Goal: Transaction & Acquisition: Purchase product/service

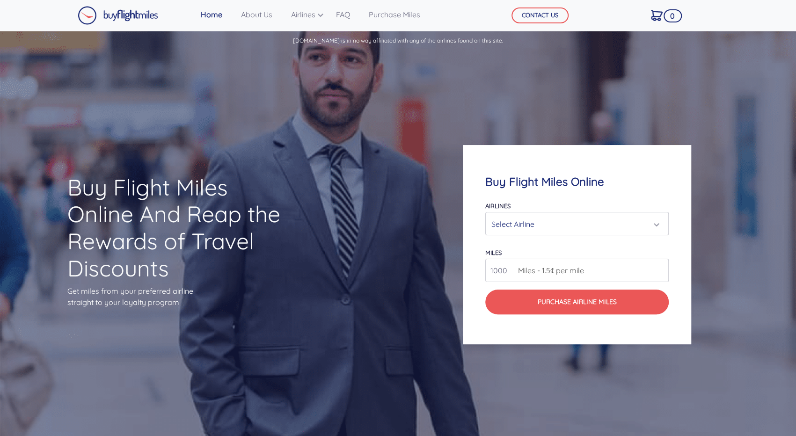
click at [568, 225] on div "Select Airline" at bounding box center [575, 224] width 166 height 18
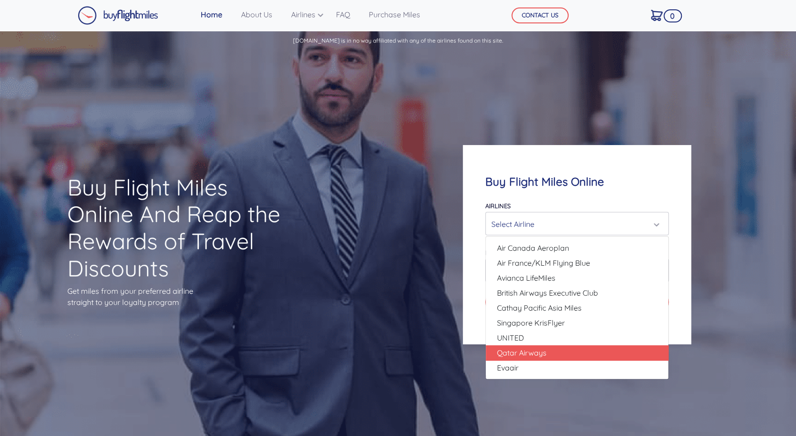
click at [561, 348] on link "Qatar Airways" at bounding box center [577, 353] width 183 height 15
select select "Qatar Airways"
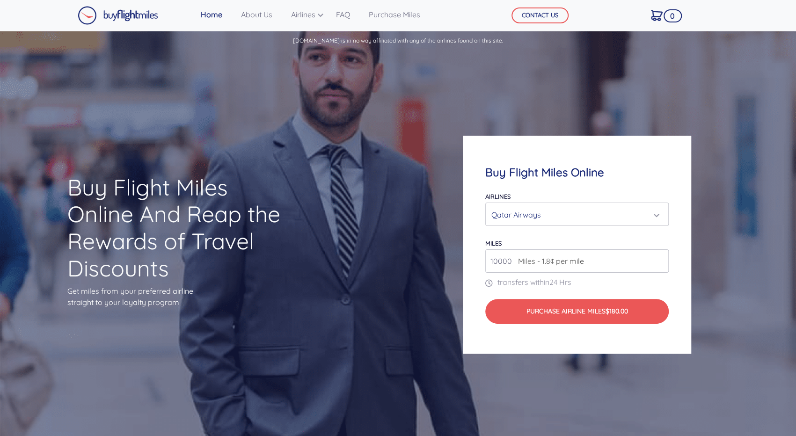
click at [573, 265] on span "Miles - 1.8¢ per mile" at bounding box center [549, 261] width 71 height 11
click at [651, 266] on input "10000" at bounding box center [578, 261] width 184 height 23
click at [571, 260] on span "Miles - 1.8¢ per mile" at bounding box center [549, 261] width 71 height 11
click at [517, 261] on span "Miles - 1.8¢ per mile" at bounding box center [549, 261] width 71 height 11
click at [658, 259] on input "11000" at bounding box center [578, 261] width 184 height 23
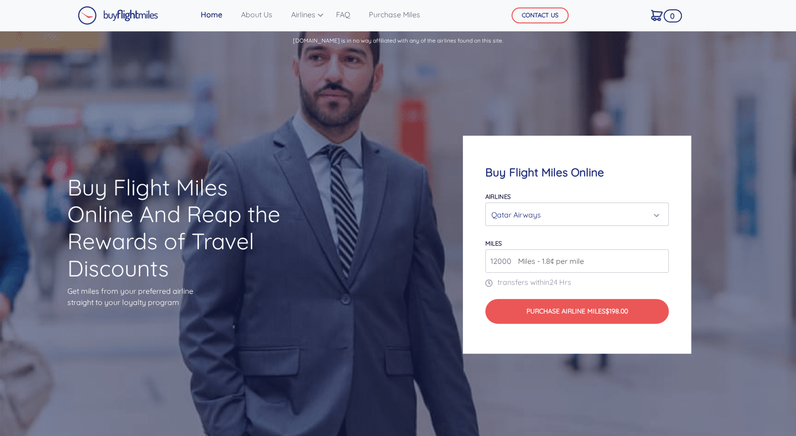
click at [658, 259] on input "12000" at bounding box center [578, 261] width 184 height 23
click at [658, 259] on input "13000" at bounding box center [578, 261] width 184 height 23
click at [658, 259] on input "14000" at bounding box center [578, 261] width 184 height 23
click at [658, 259] on input "15000" at bounding box center [578, 261] width 184 height 23
click at [658, 259] on input "16000" at bounding box center [578, 261] width 184 height 23
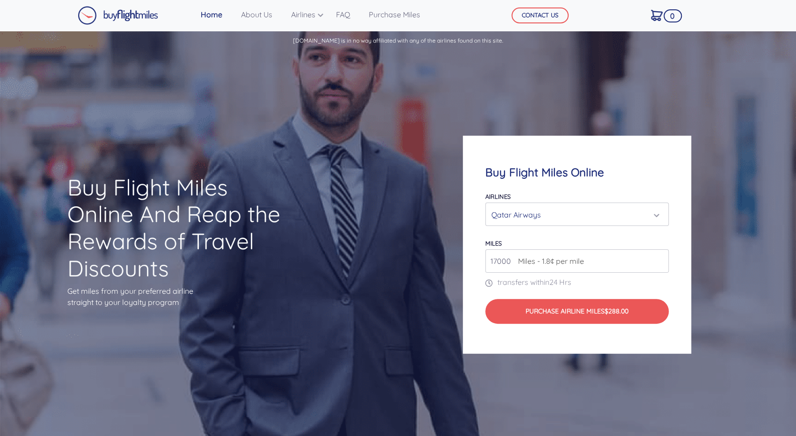
click at [658, 259] on input "17000" at bounding box center [578, 261] width 184 height 23
click at [658, 259] on input "18000" at bounding box center [578, 261] width 184 height 23
click at [658, 259] on input "19000" at bounding box center [578, 261] width 184 height 23
click at [658, 259] on input "20000" at bounding box center [578, 261] width 184 height 23
click at [658, 259] on input "21000" at bounding box center [578, 261] width 184 height 23
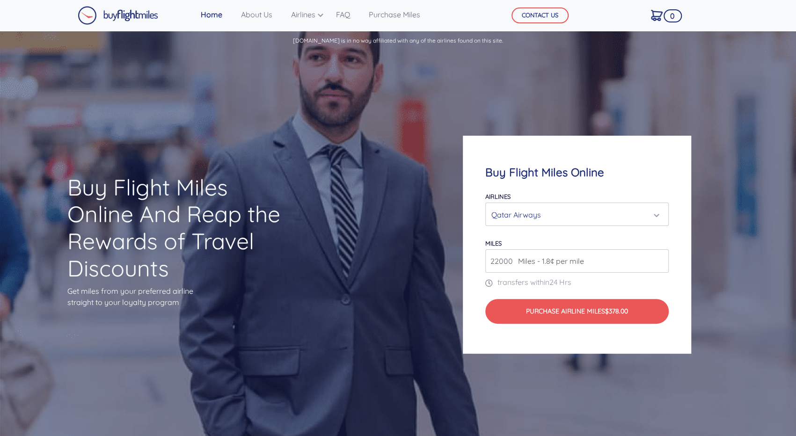
click at [658, 259] on input "22000" at bounding box center [578, 261] width 184 height 23
click at [658, 259] on input "23000" at bounding box center [578, 261] width 184 height 23
click at [658, 259] on input "26000" at bounding box center [578, 261] width 184 height 23
click at [658, 259] on input "29000" at bounding box center [578, 261] width 184 height 23
click at [658, 259] on input "30000" at bounding box center [578, 261] width 184 height 23
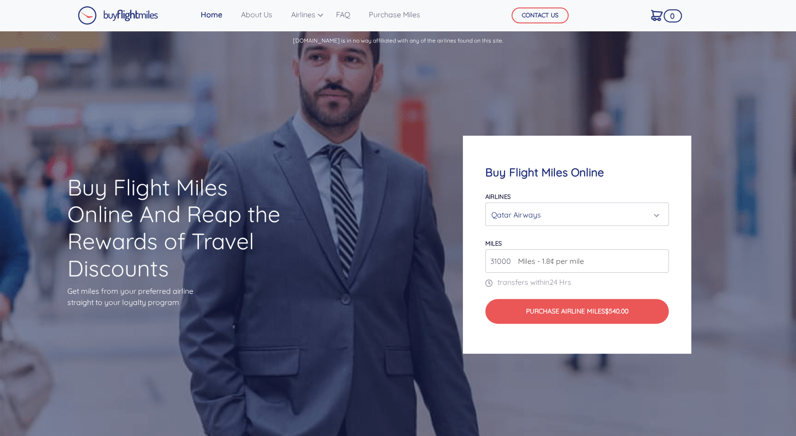
click at [658, 259] on input "31000" at bounding box center [578, 261] width 184 height 23
click at [658, 259] on input "32000" at bounding box center [578, 261] width 184 height 23
click at [658, 259] on input "33000" at bounding box center [578, 261] width 184 height 23
type input "34000"
click at [658, 259] on input "34000" at bounding box center [578, 261] width 184 height 23
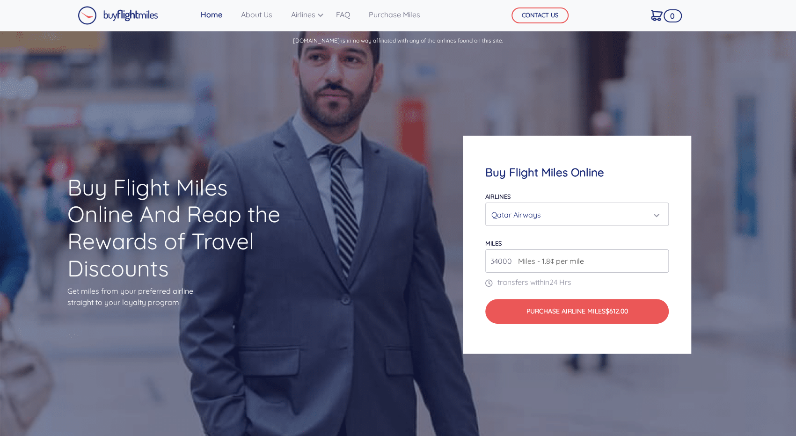
click at [586, 262] on input "34000" at bounding box center [578, 261] width 184 height 23
click at [572, 263] on span "Miles - 1.8¢ per mile" at bounding box center [549, 261] width 71 height 11
click at [512, 261] on input "34000" at bounding box center [578, 261] width 184 height 23
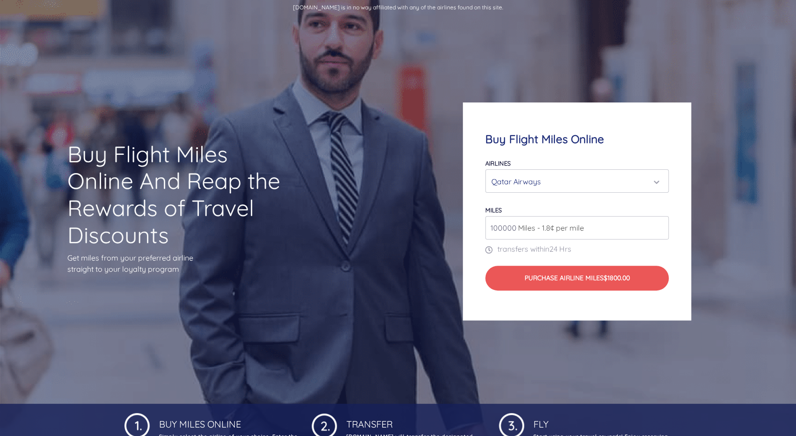
scroll to position [34, 0]
type input "100000"
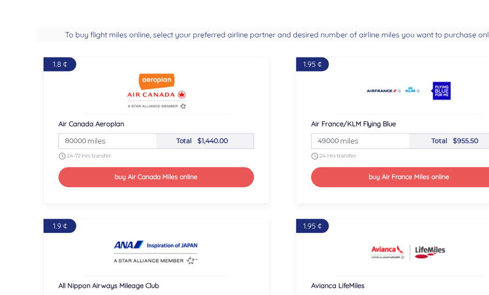
scroll to position [715, 0]
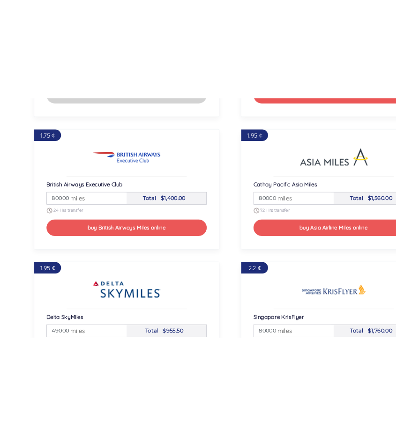
scroll to position [1057, 0]
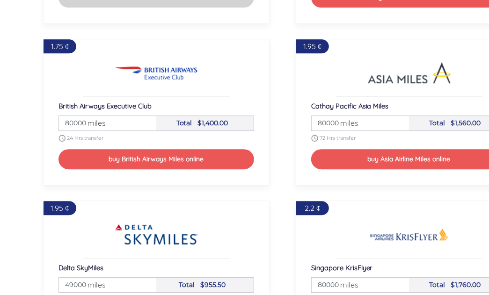
click at [205, 189] on div "1.75 ¢ British Airways Executive Club Miles 80000 miles Total $1,400.00 24 Hrs …" at bounding box center [156, 112] width 253 height 162
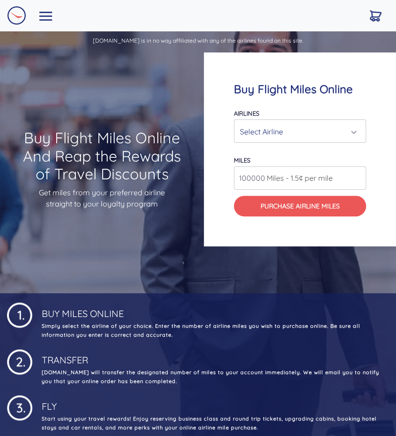
scroll to position [0, 0]
click at [275, 128] on div "Select Airline" at bounding box center [297, 132] width 114 height 18
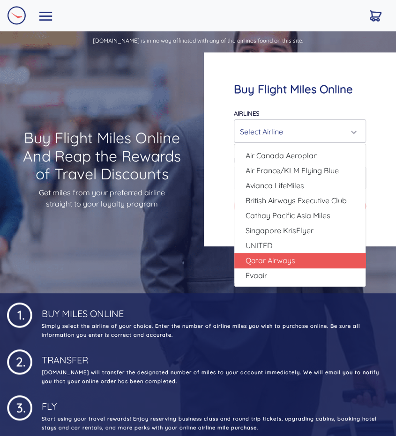
click at [286, 258] on span "Qatar Airways" at bounding box center [270, 260] width 50 height 11
select select "Qatar Airways"
type input "10000"
